Goal: Find specific page/section: Find specific page/section

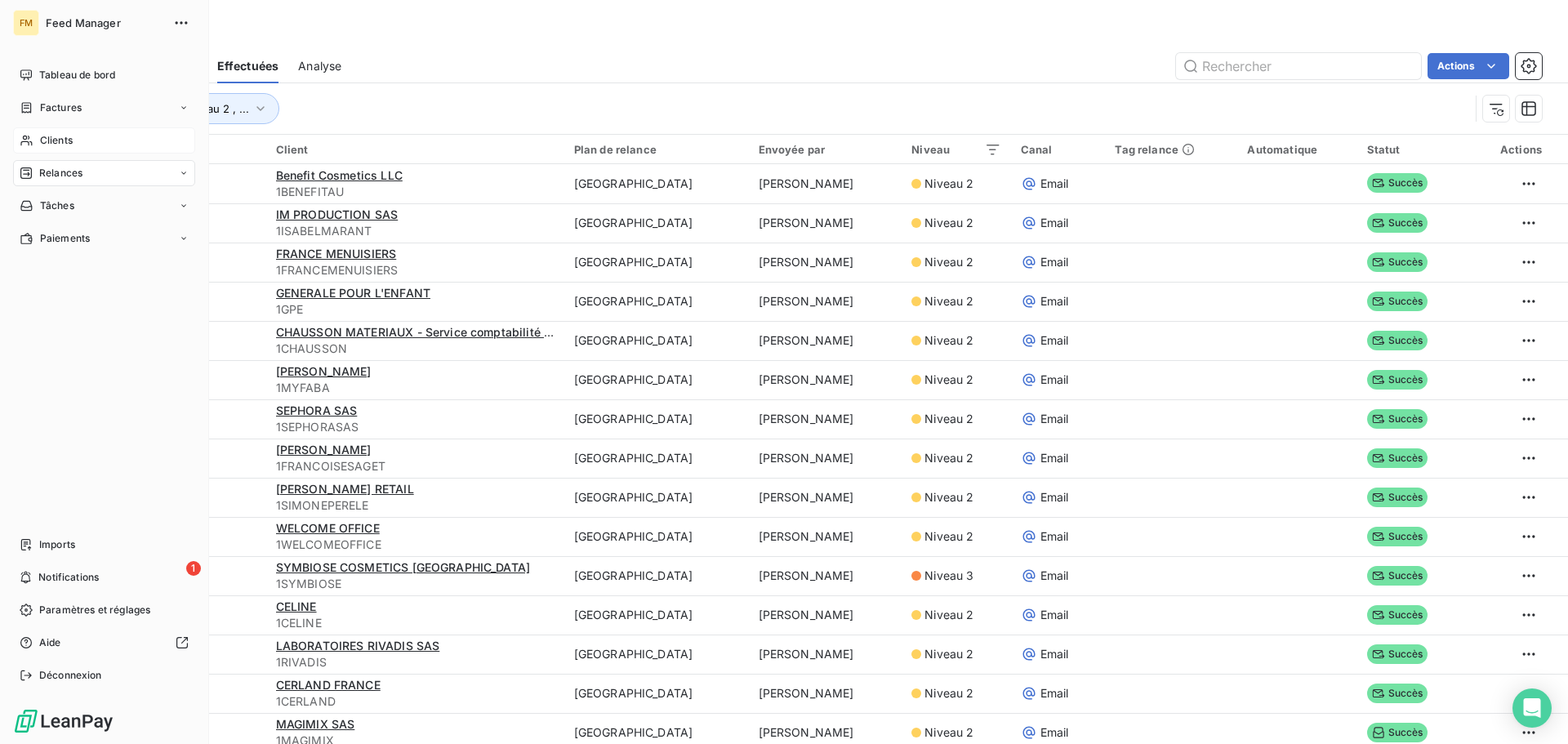
click at [44, 130] on div "Clients" at bounding box center [104, 140] width 183 height 26
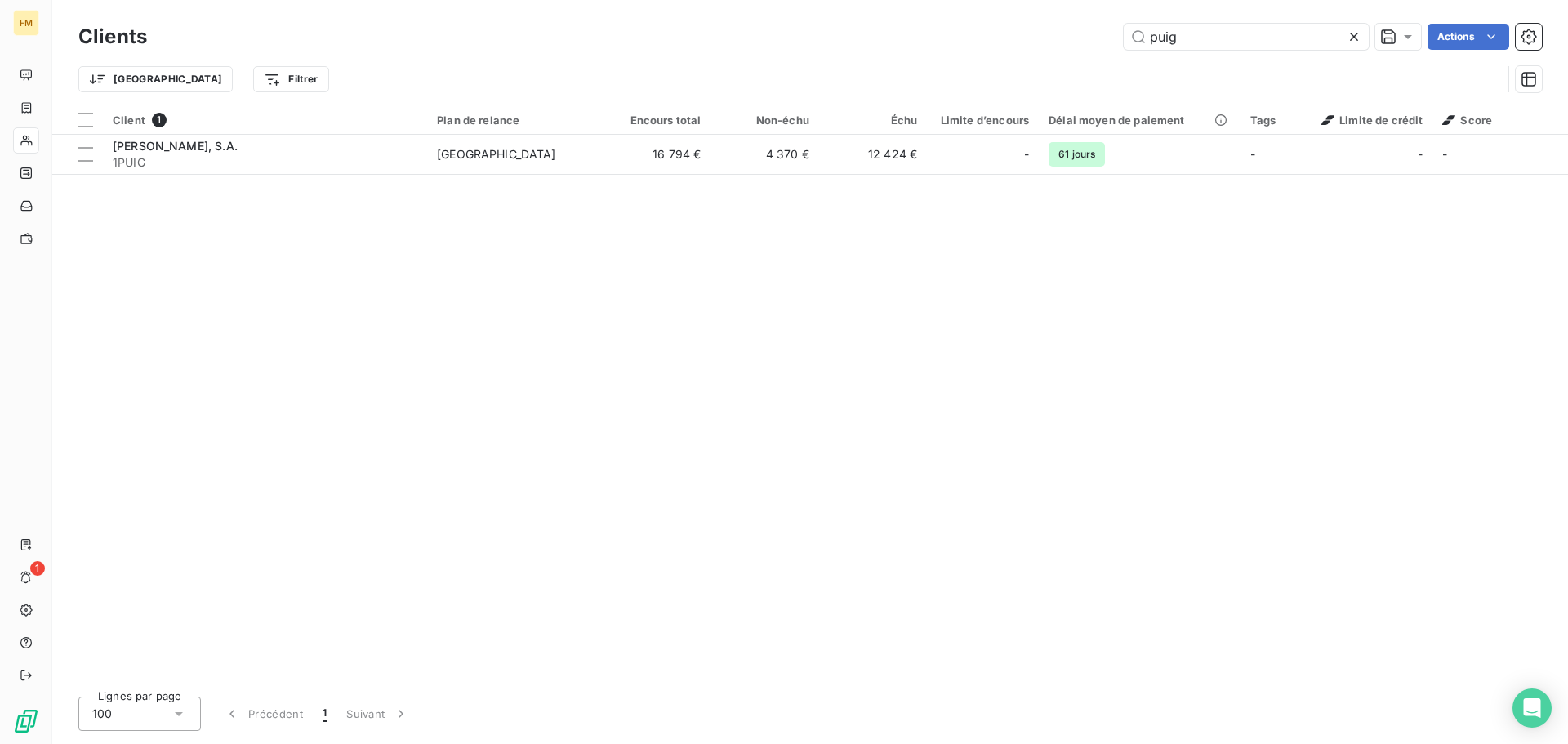
drag, startPoint x: 1199, startPoint y: 36, endPoint x: 975, endPoint y: 5, distance: 226.1
click at [1089, 36] on div "puig Actions" at bounding box center [855, 37] width 1376 height 26
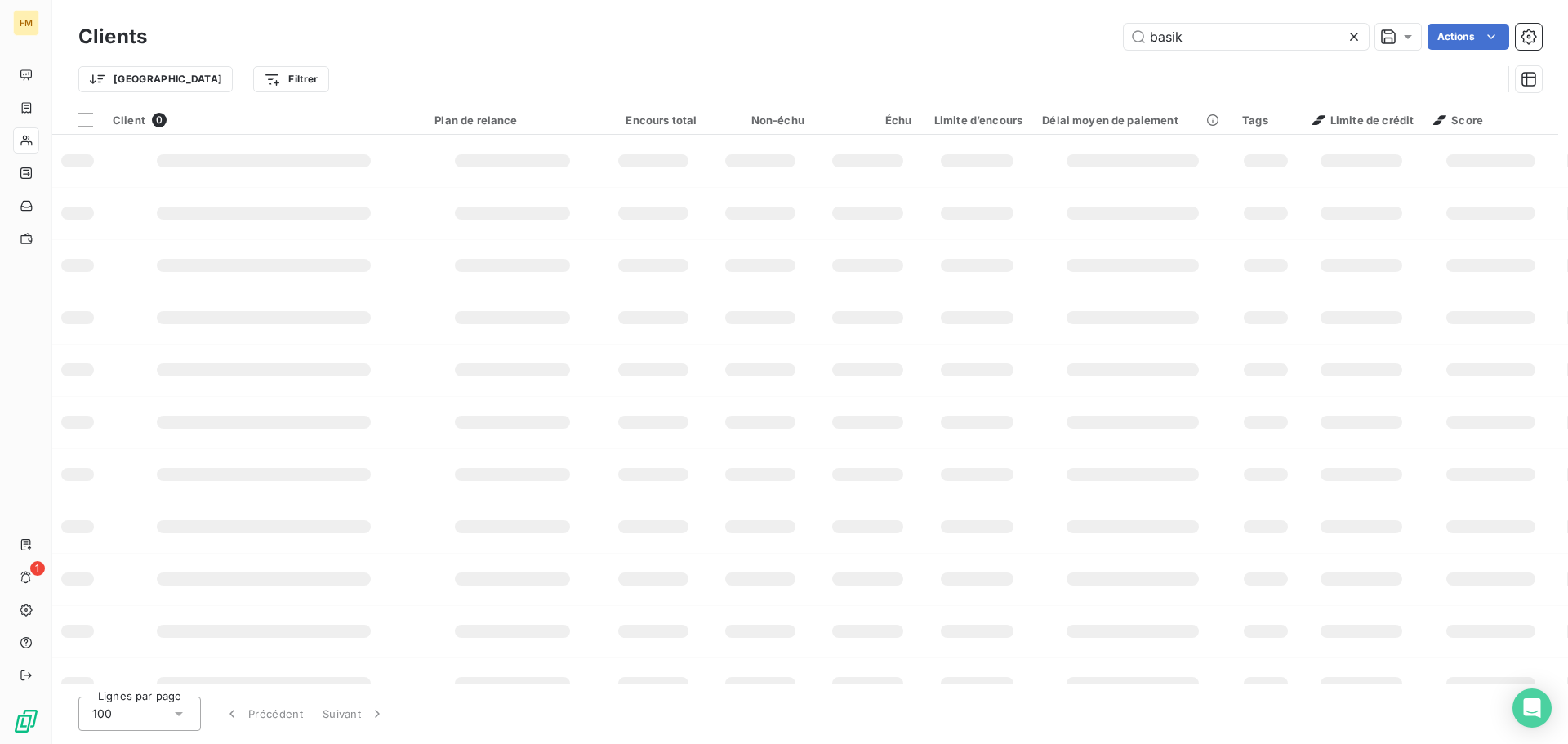
type input "basik"
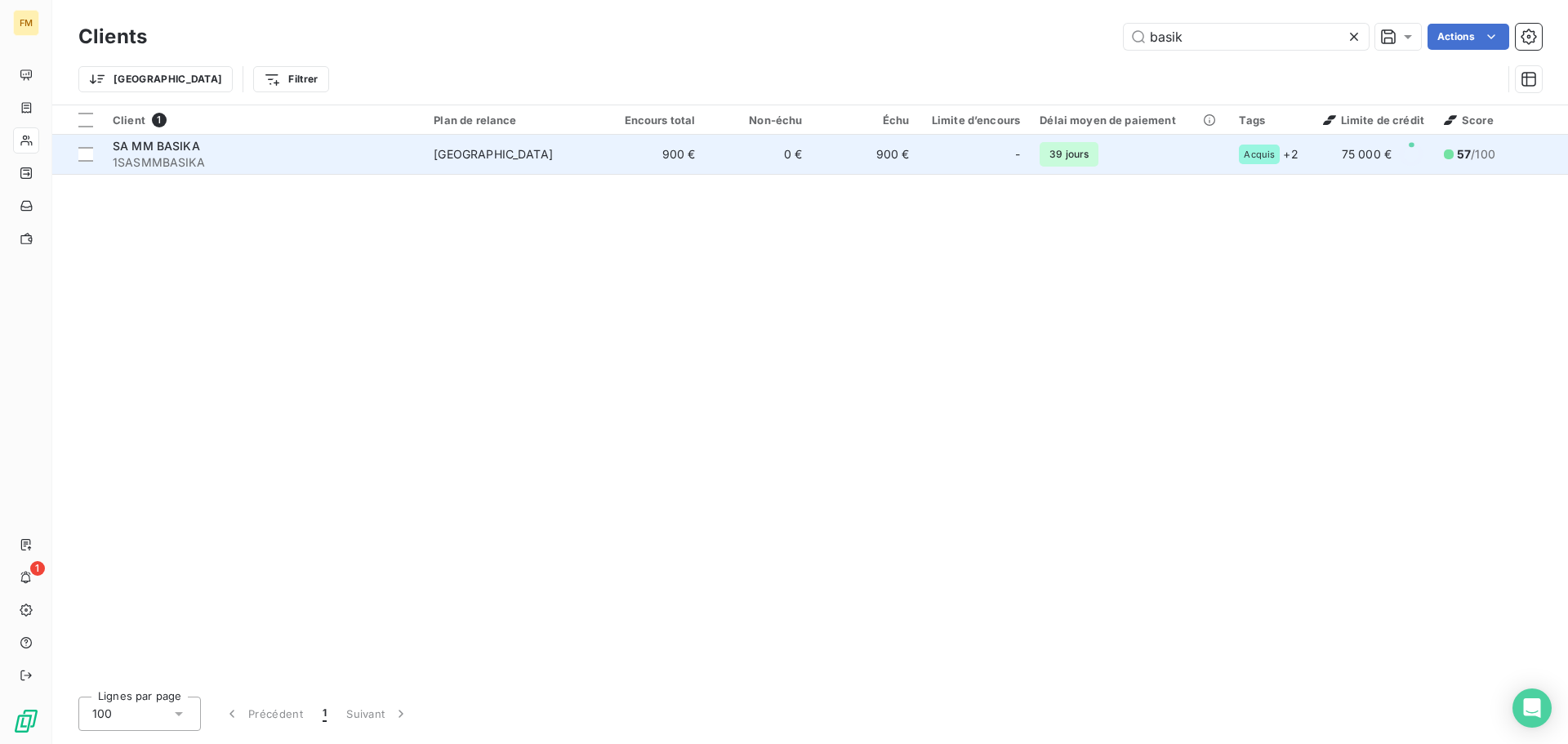
click at [660, 158] on td "900 €" at bounding box center [651, 154] width 107 height 39
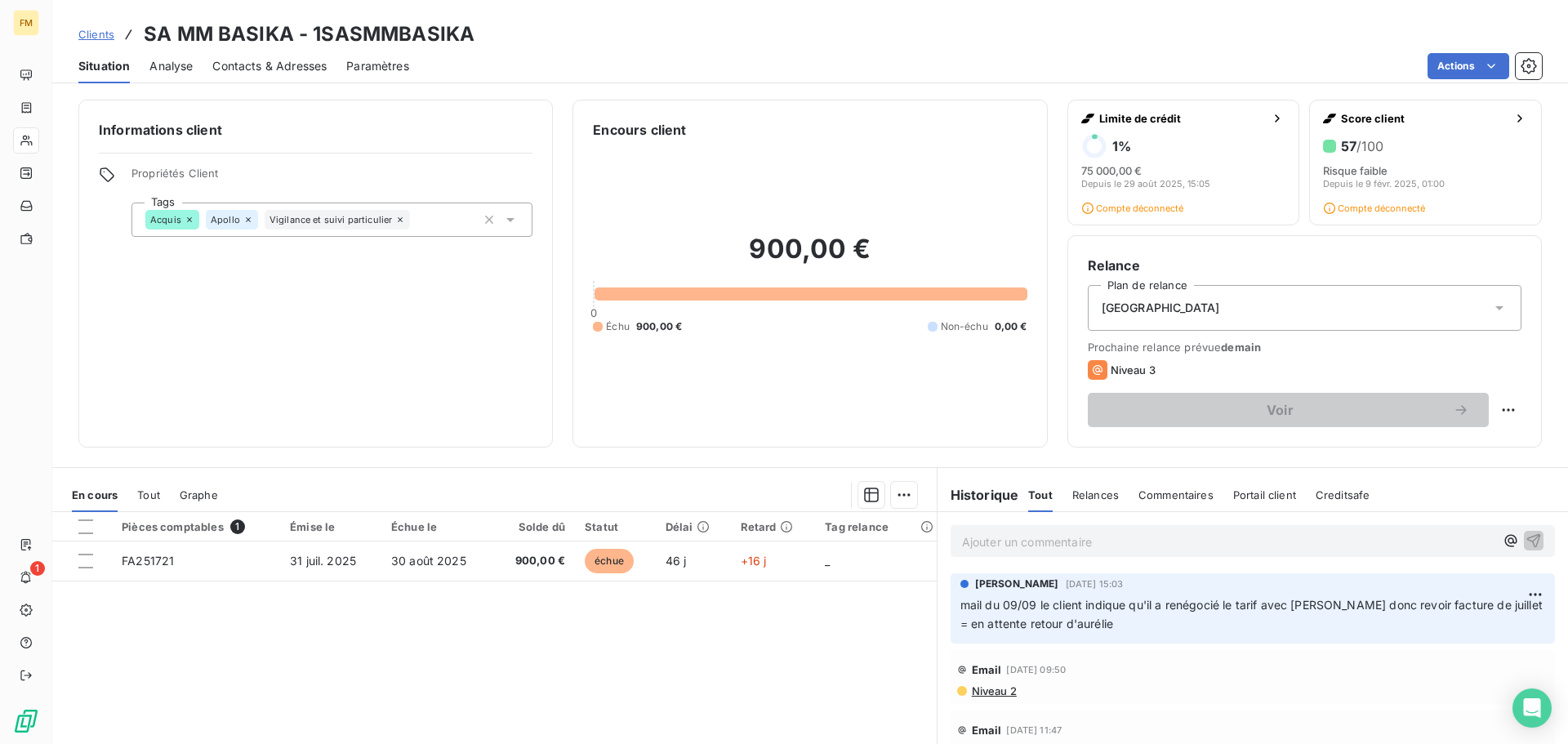
click at [103, 36] on span "Clients" at bounding box center [96, 33] width 36 height 13
